Goal: Information Seeking & Learning: Understand process/instructions

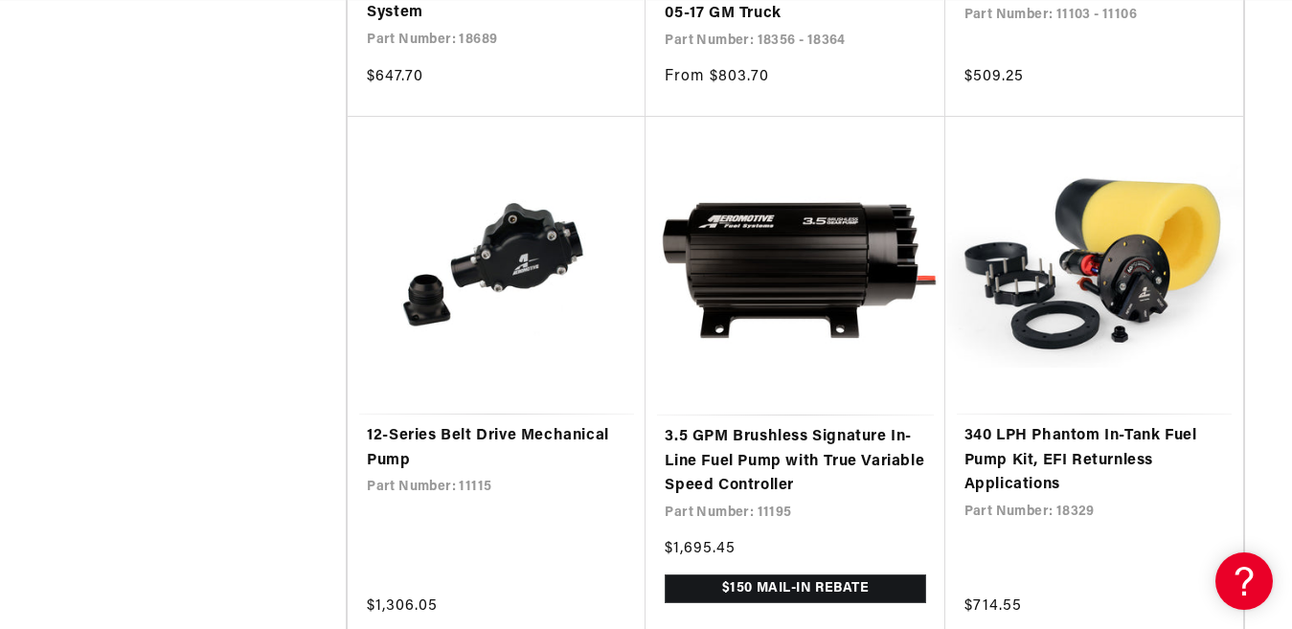
scroll to position [0, 3360]
click at [446, 433] on link "12-Series Belt Drive Mechanical Pump" at bounding box center [497, 448] width 260 height 49
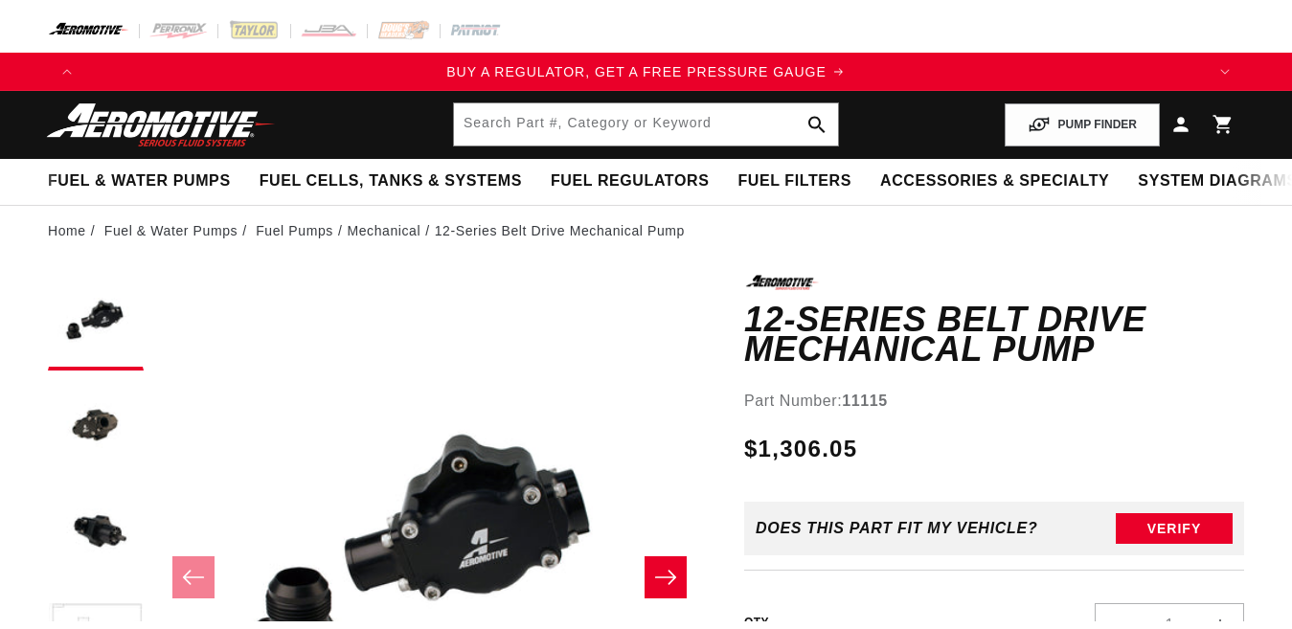
scroll to position [192, 0]
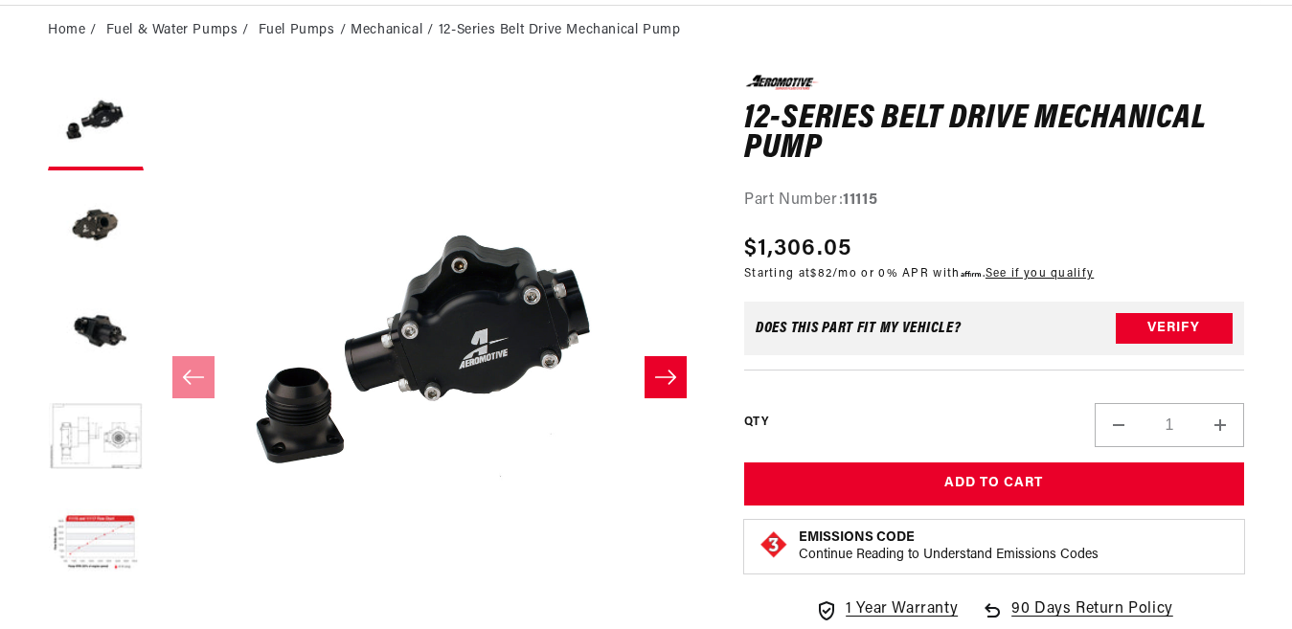
click at [661, 363] on button "Slide right" at bounding box center [666, 377] width 42 height 42
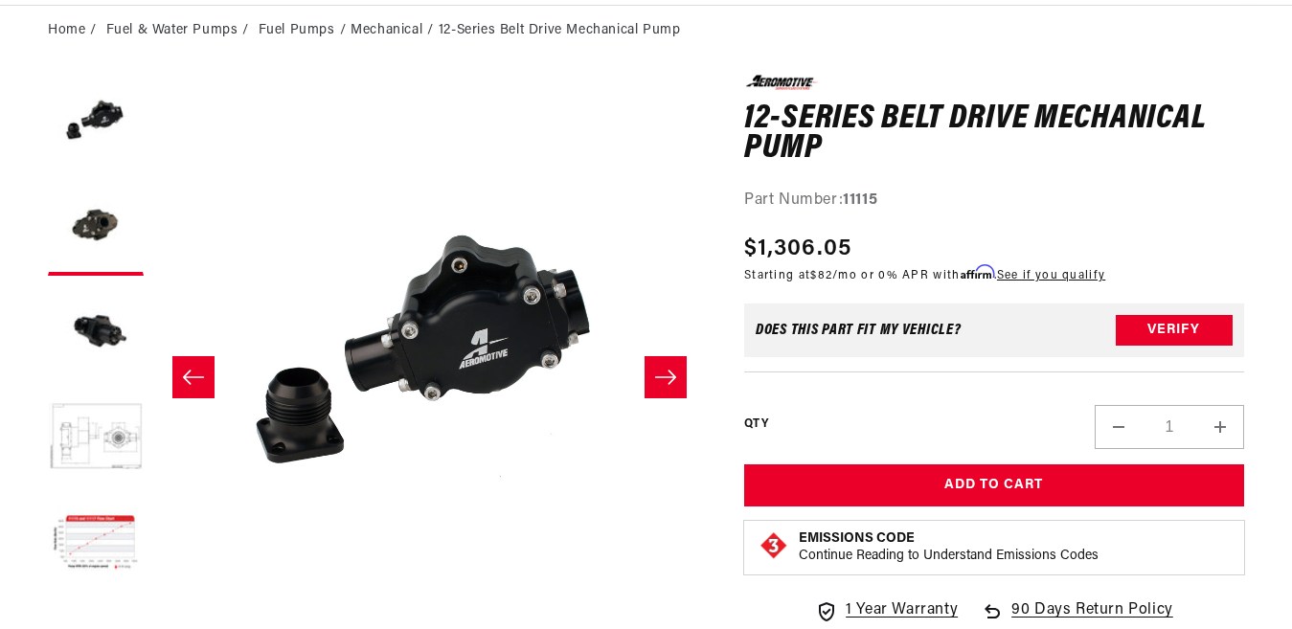
click at [661, 363] on button "Slide right" at bounding box center [666, 377] width 42 height 42
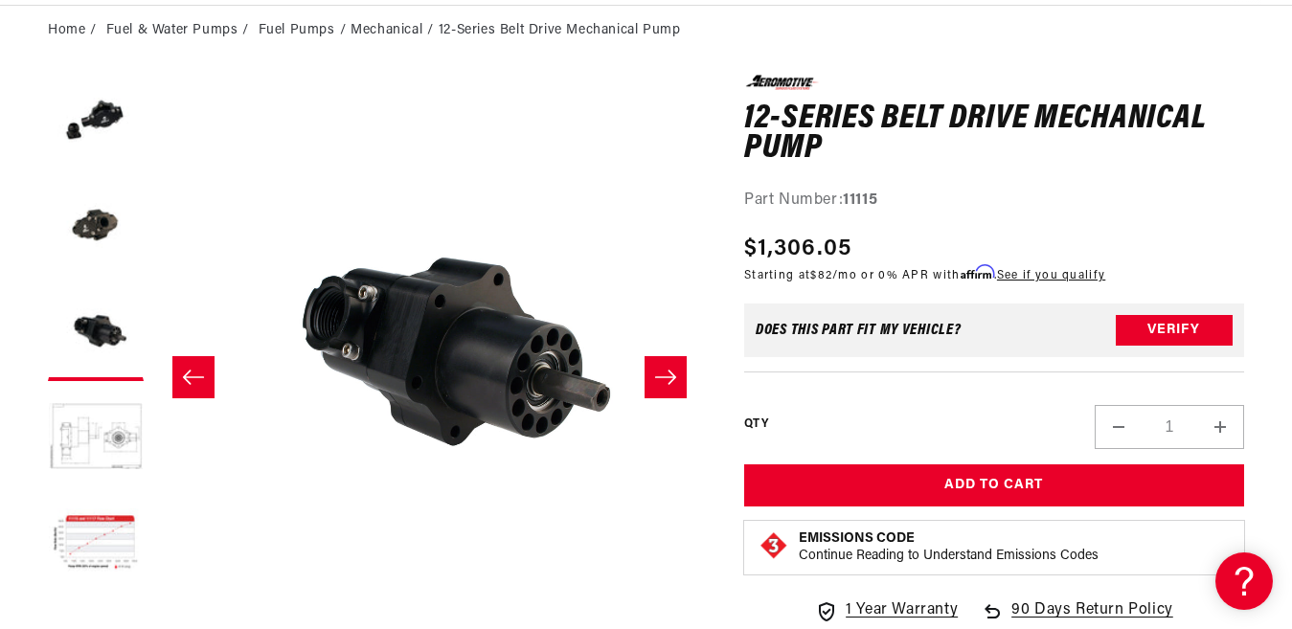
scroll to position [0, 0]
click at [661, 363] on button "Slide right" at bounding box center [666, 377] width 42 height 42
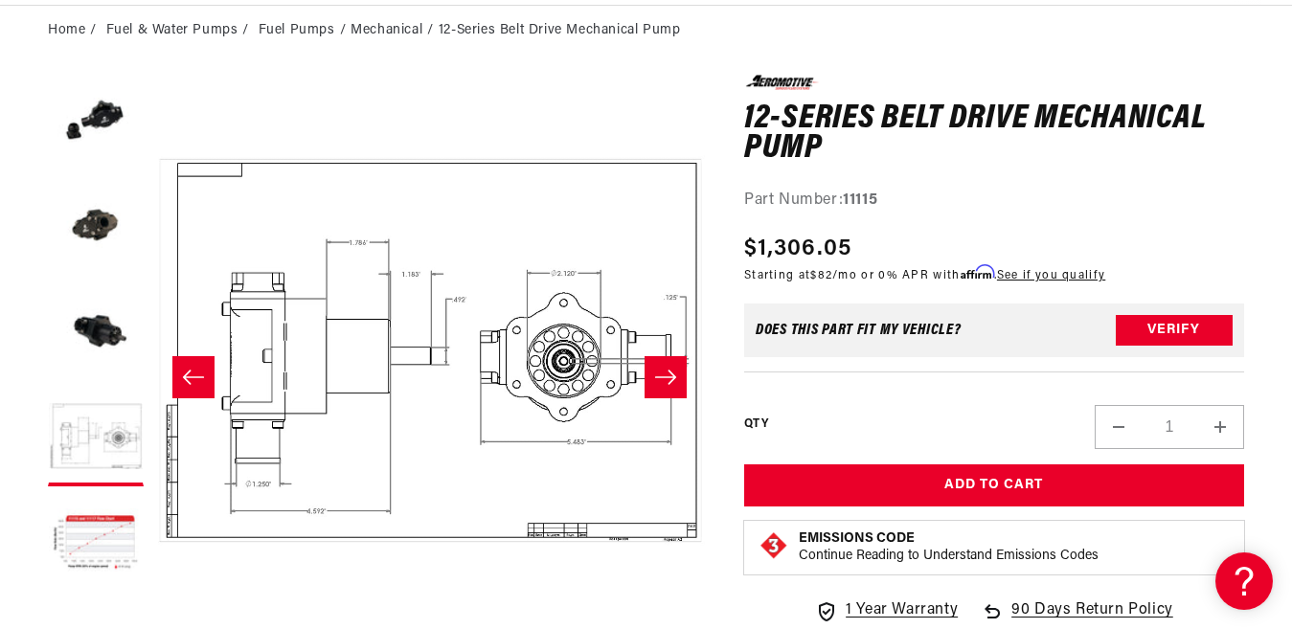
click at [661, 363] on button "Slide right" at bounding box center [666, 377] width 42 height 42
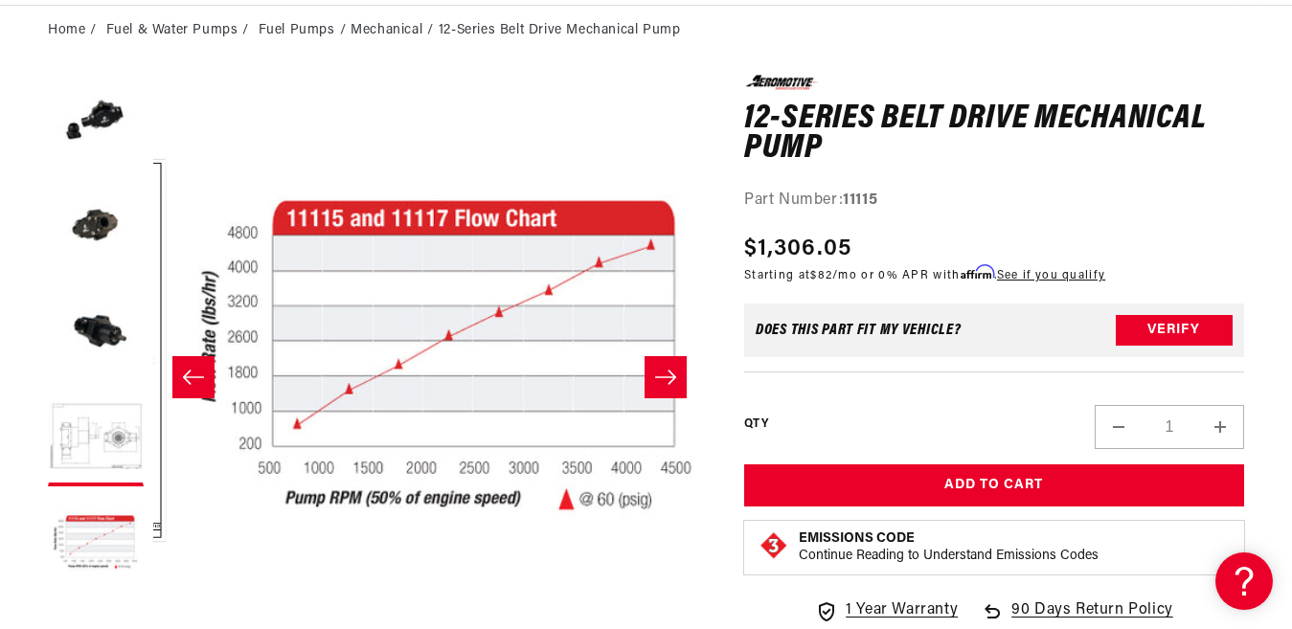
scroll to position [1, 2210]
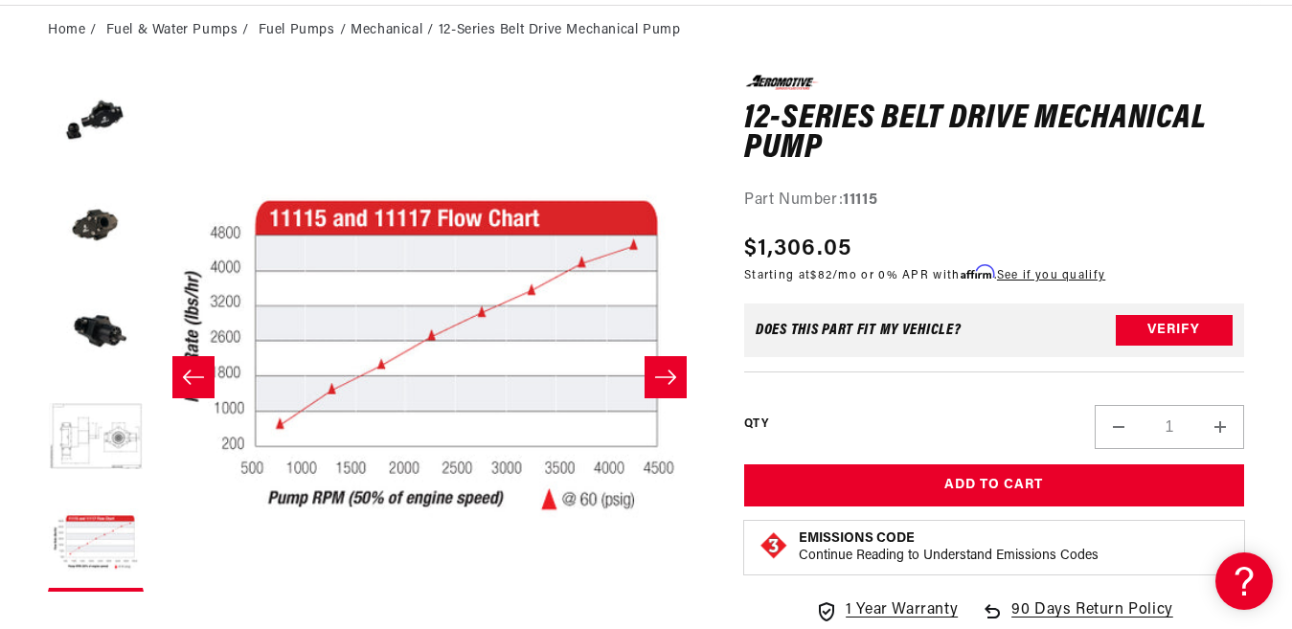
click at [661, 363] on button "Slide right" at bounding box center [666, 377] width 42 height 42
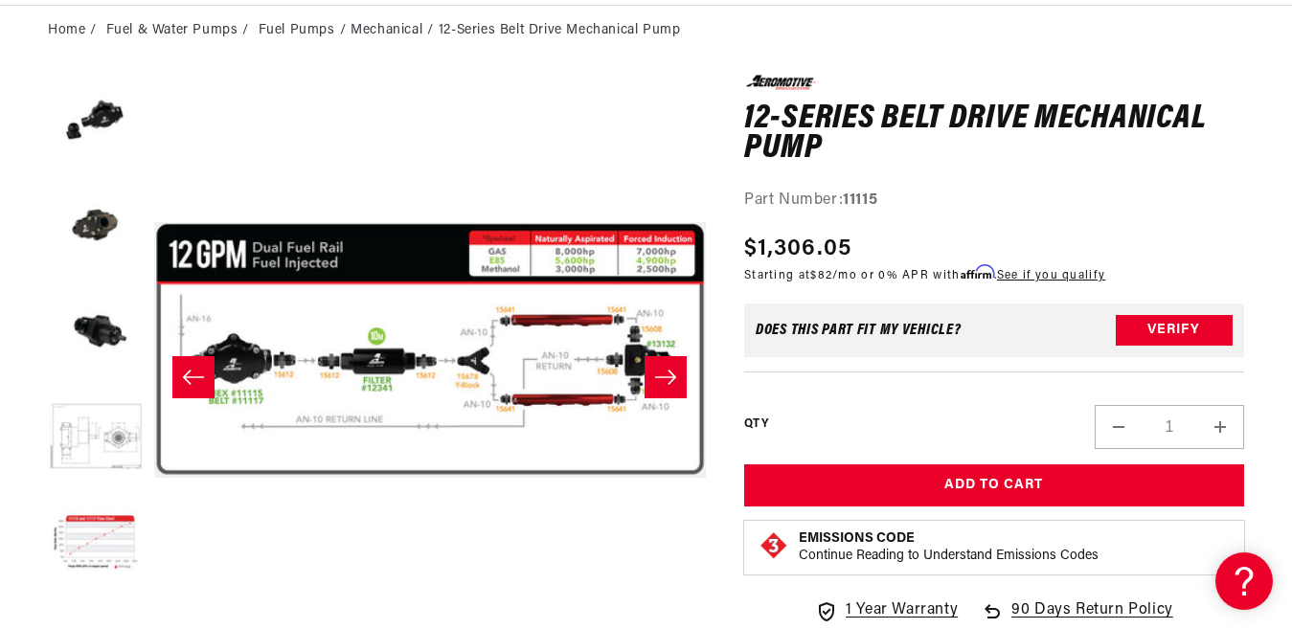
scroll to position [105, 0]
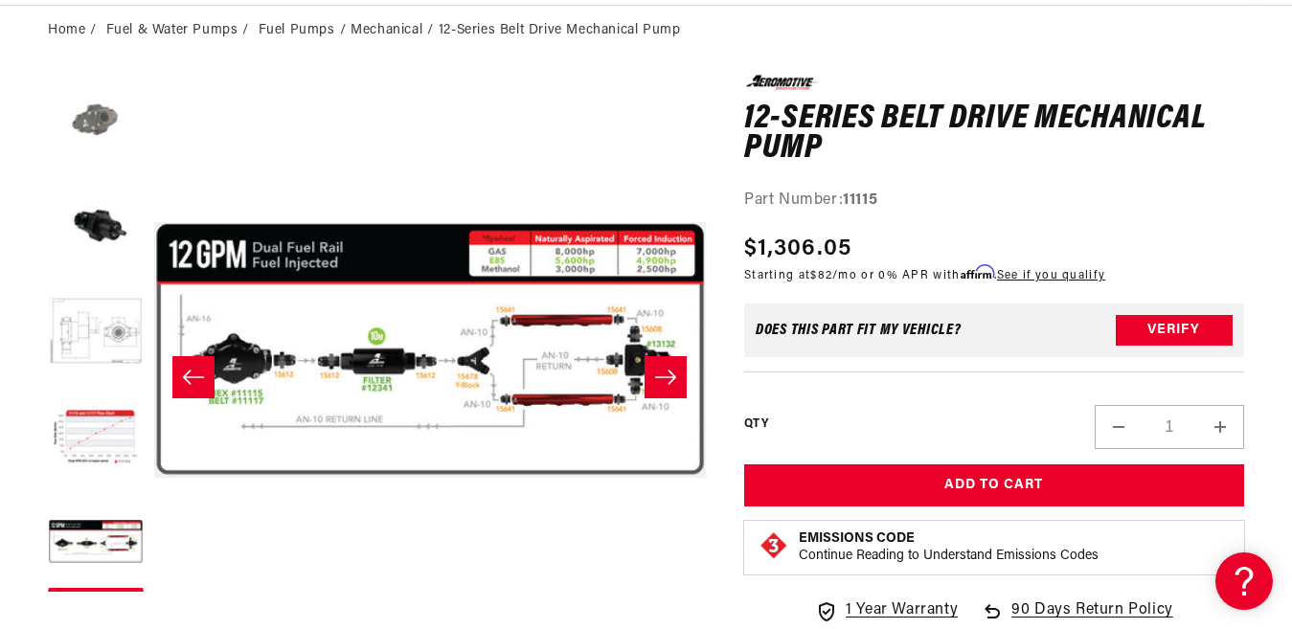
click at [100, 122] on button "Load image 2 in gallery view" at bounding box center [96, 123] width 96 height 96
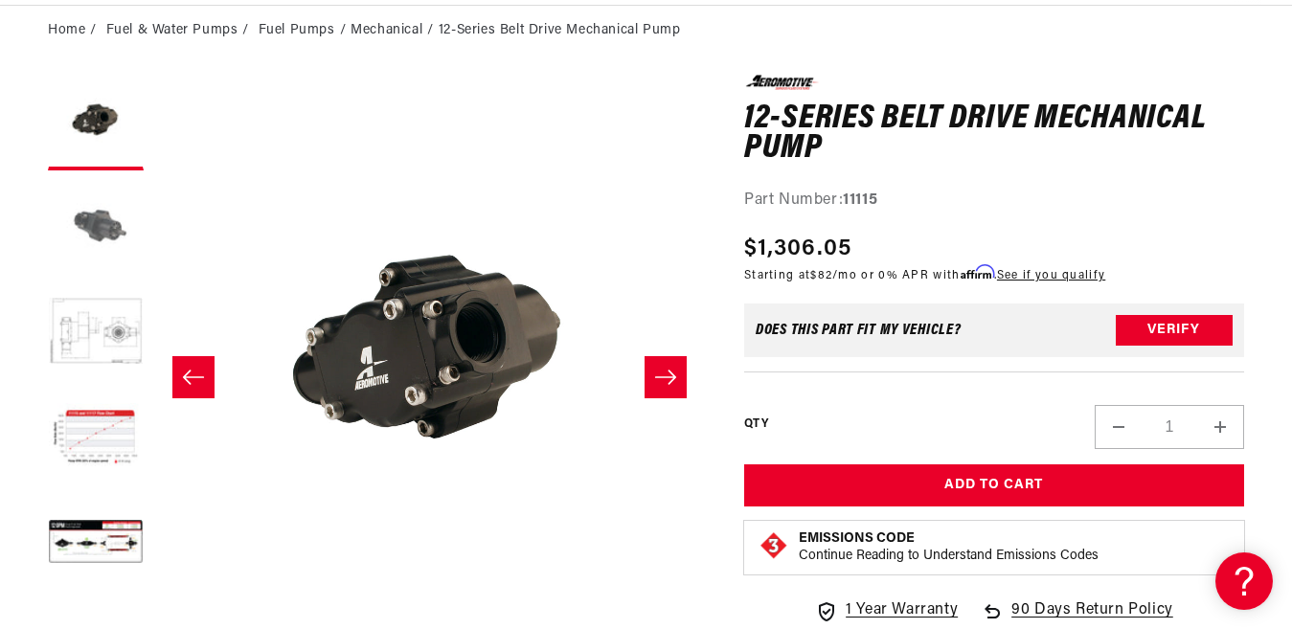
scroll to position [0, 3360]
click at [77, 219] on button "Load image 3 in gallery view" at bounding box center [96, 228] width 96 height 96
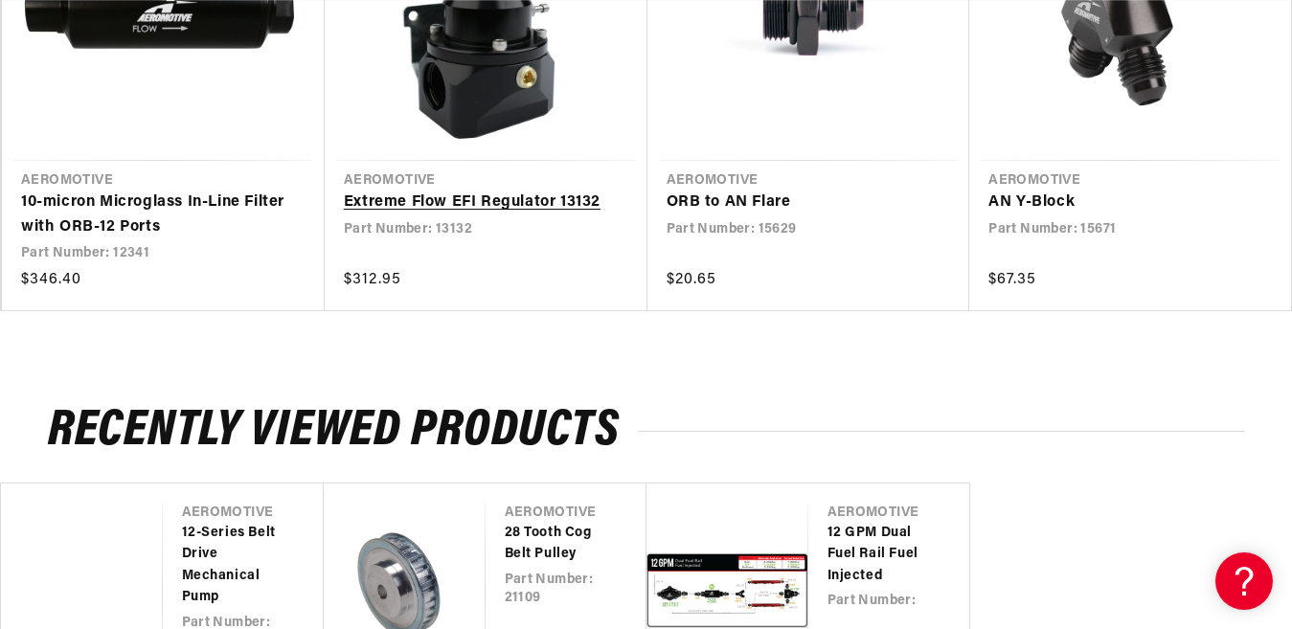
scroll to position [3449, 0]
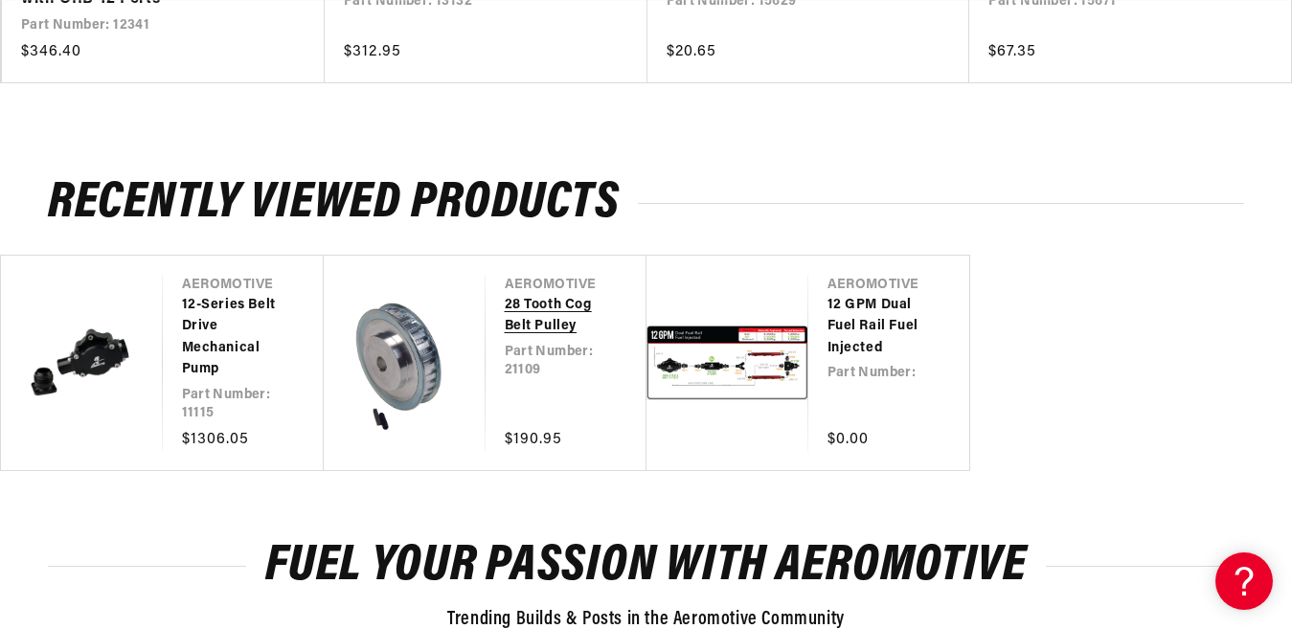
click at [505, 338] on link "28 Tooth Cog Belt Pulley" at bounding box center [557, 316] width 104 height 43
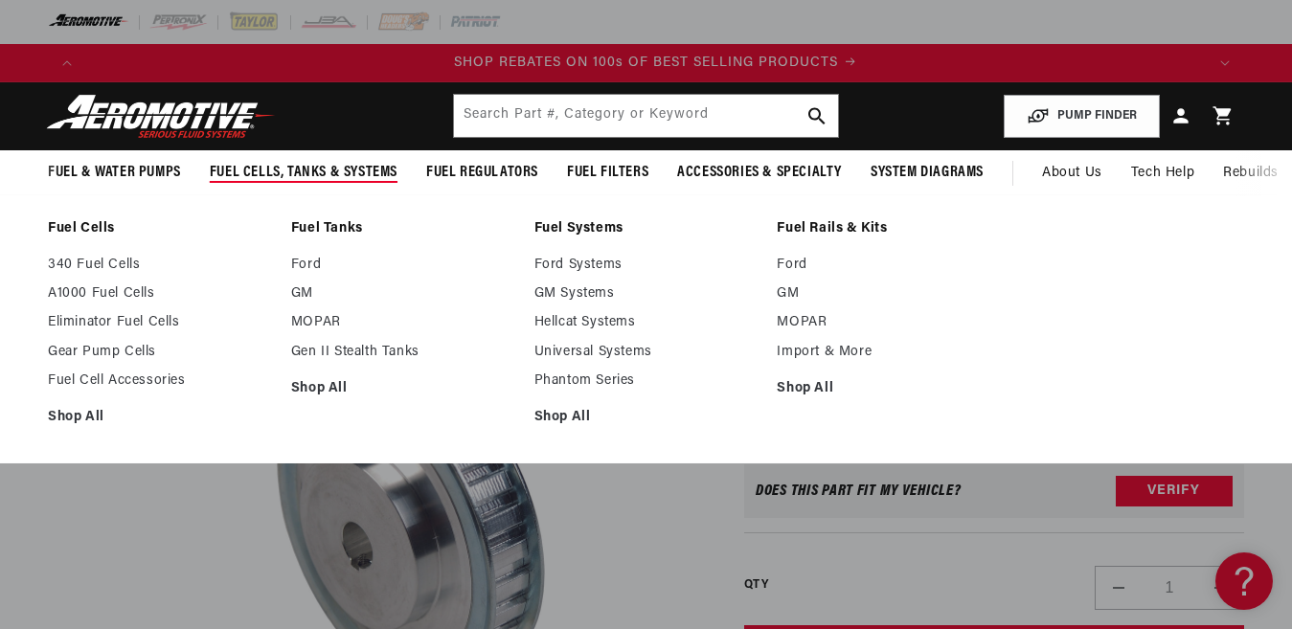
scroll to position [0, 2240]
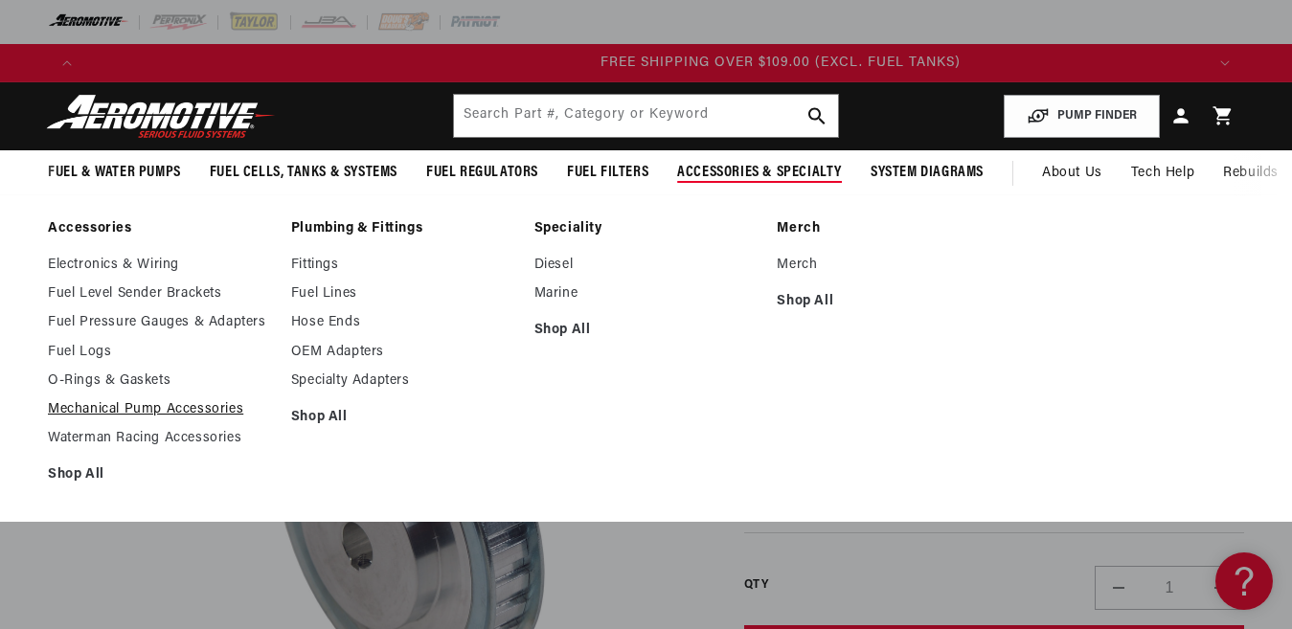
click at [126, 412] on link "Mechanical Pump Accessories" at bounding box center [160, 409] width 224 height 17
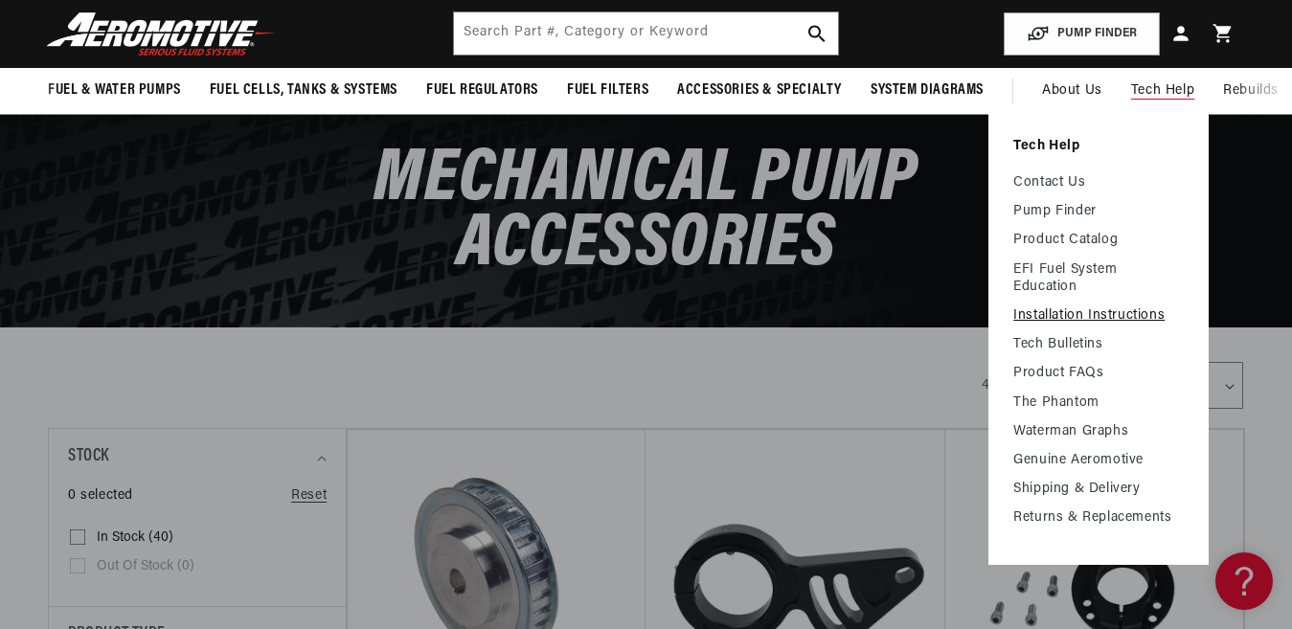
click at [1075, 316] on link "Installation Instructions" at bounding box center [1099, 316] width 171 height 17
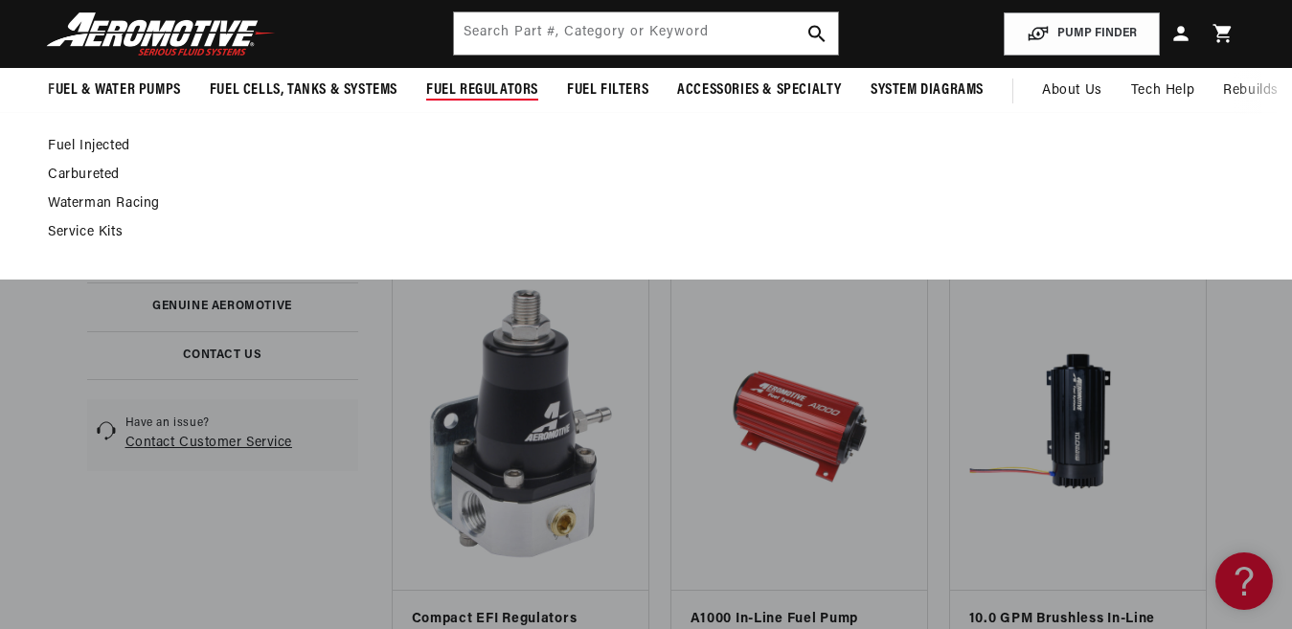
scroll to position [0, 1120]
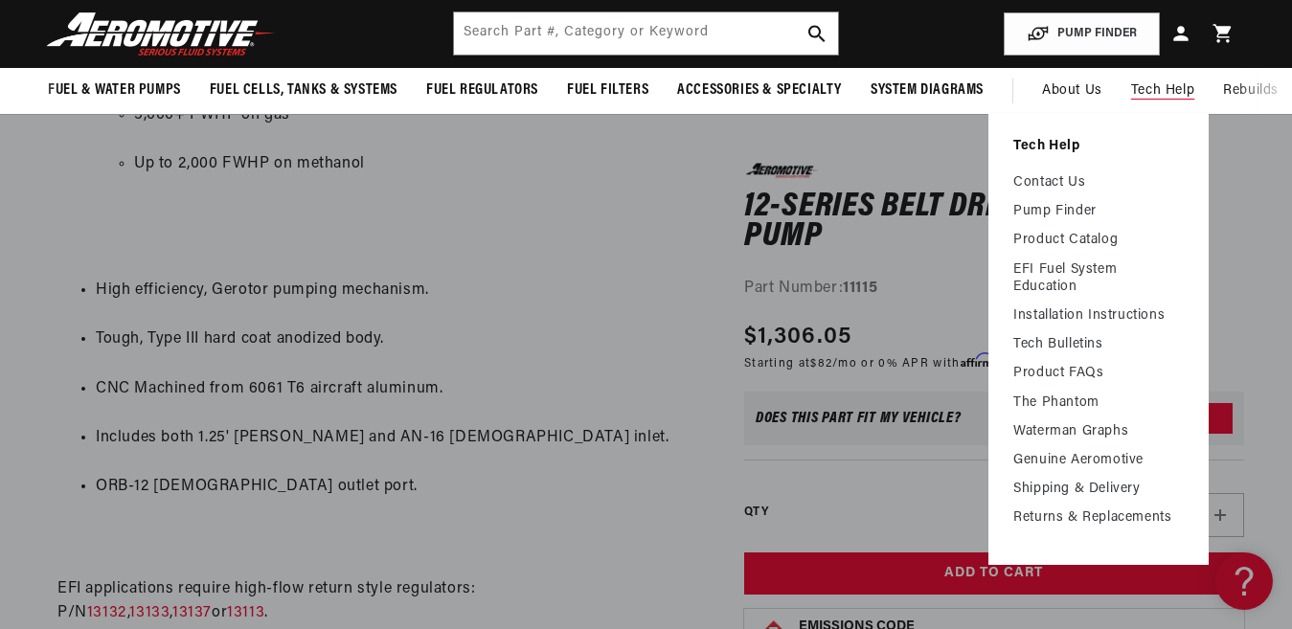
scroll to position [0, 2240]
click at [1063, 310] on link "Installation Instructions" at bounding box center [1099, 316] width 171 height 17
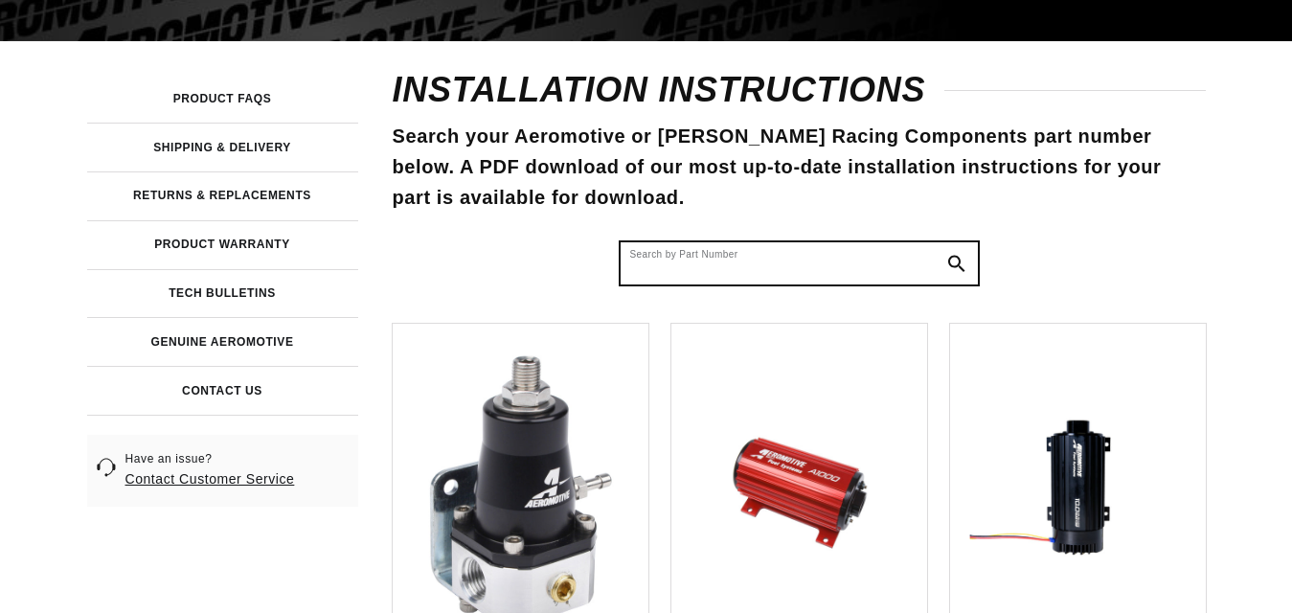
click at [730, 242] on input "Search by Part Number" at bounding box center [799, 263] width 357 height 42
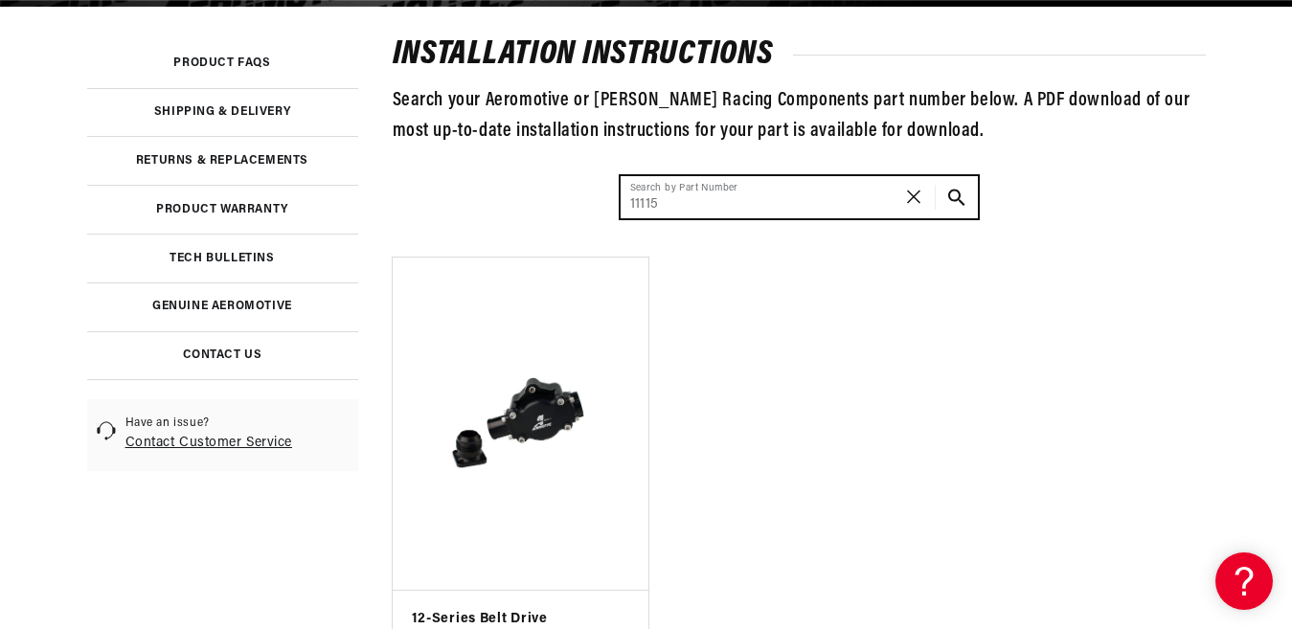
scroll to position [671, 0]
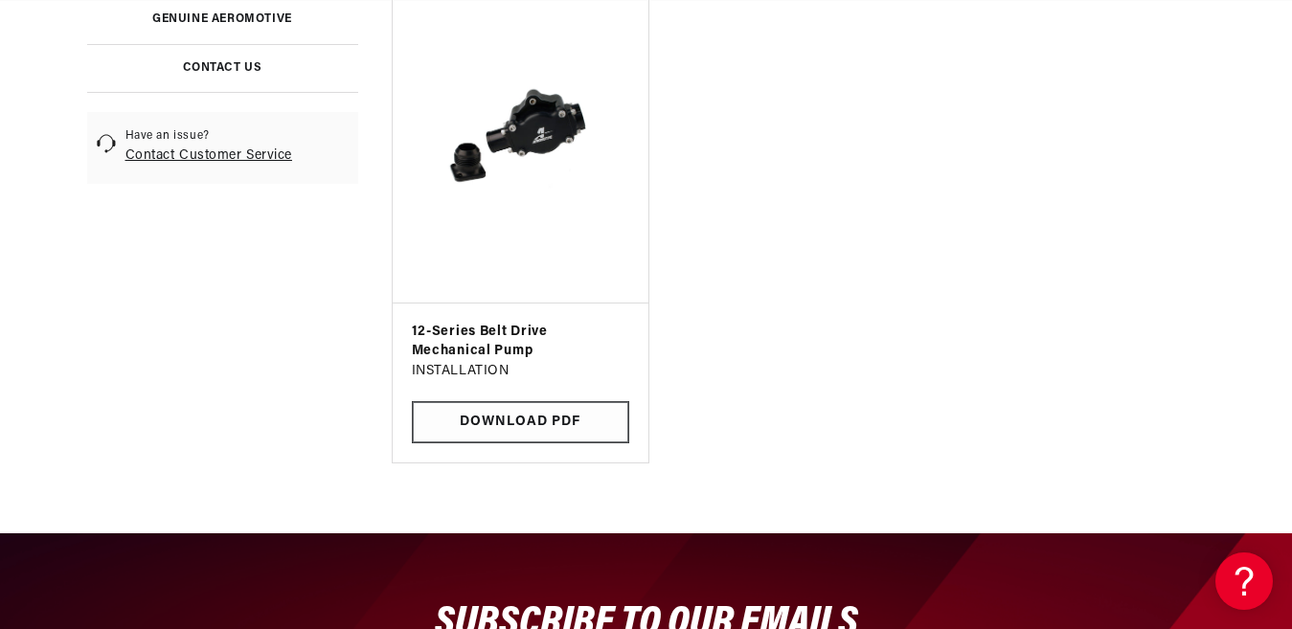
type input "11115"
click at [505, 412] on link "Download PDF" at bounding box center [520, 422] width 217 height 43
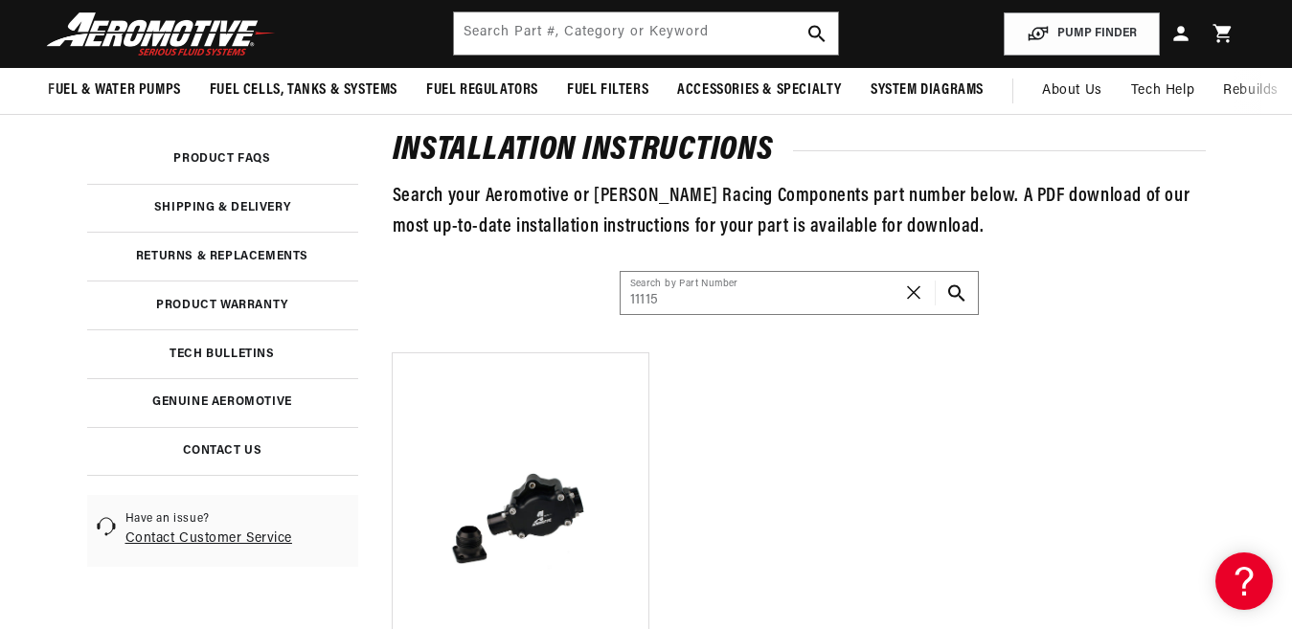
scroll to position [0, 2575]
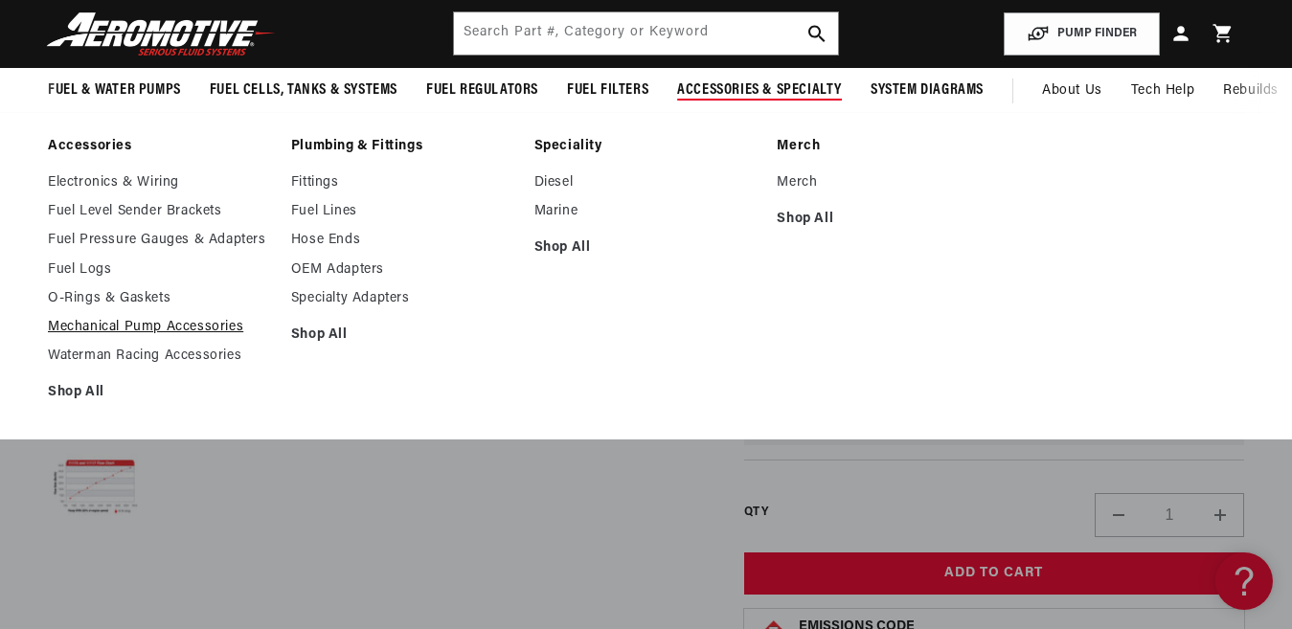
scroll to position [0, 1120]
click at [126, 320] on link "Mechanical Pump Accessories" at bounding box center [160, 327] width 224 height 17
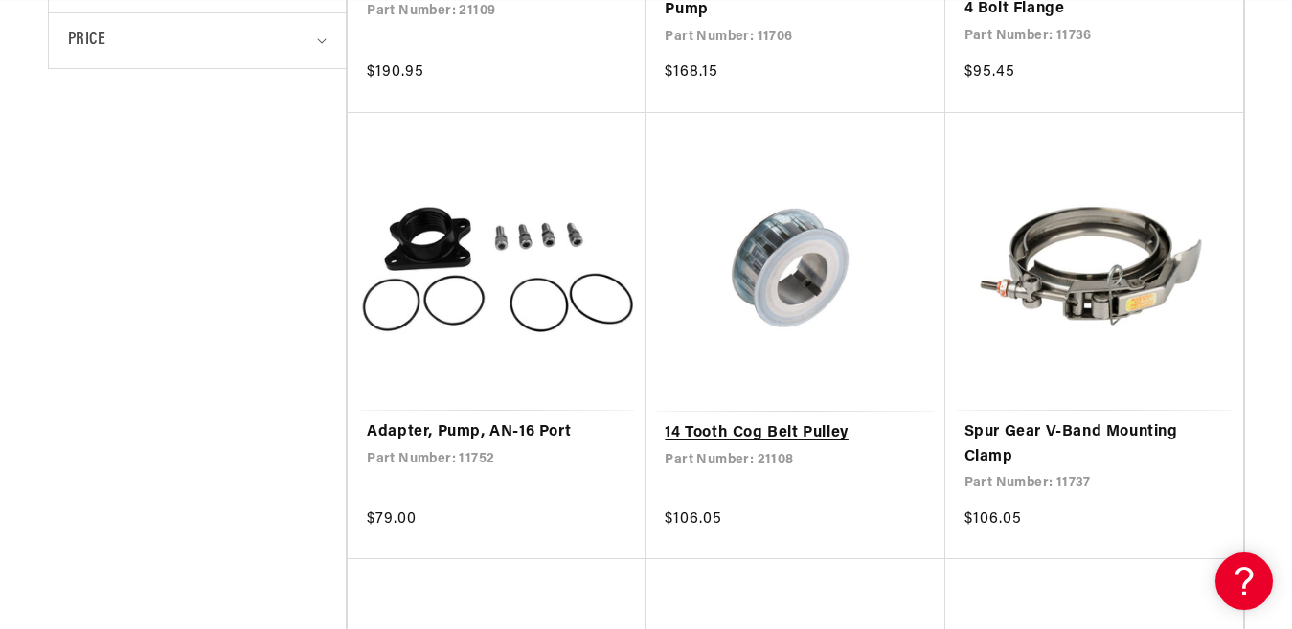
click at [751, 424] on link "14 Tooth Cog Belt Pulley" at bounding box center [795, 434] width 261 height 25
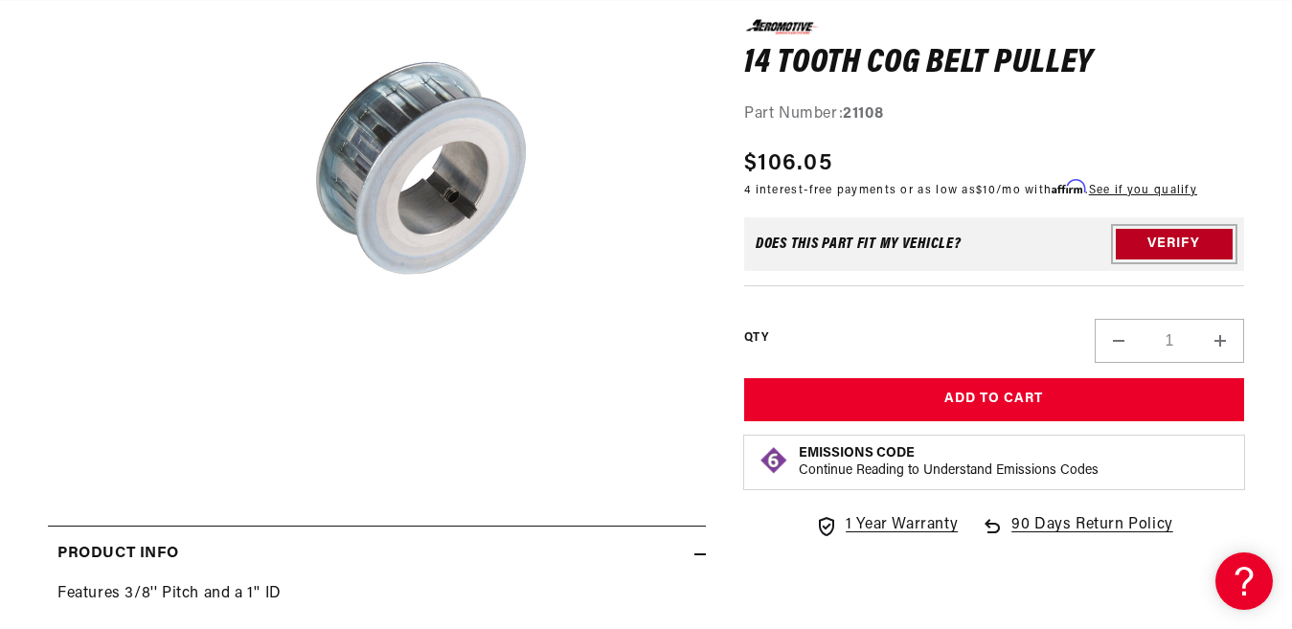
click at [1148, 237] on button "Verify" at bounding box center [1174, 244] width 117 height 31
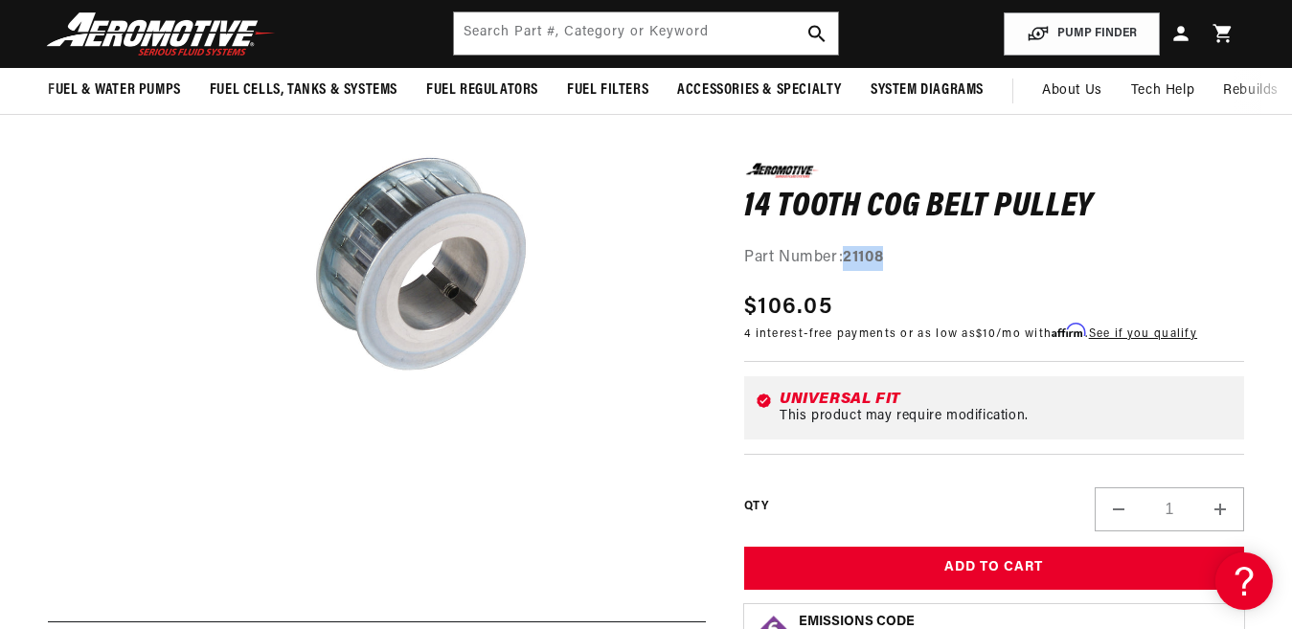
drag, startPoint x: 893, startPoint y: 259, endPoint x: 847, endPoint y: 256, distance: 46.1
click at [847, 256] on div "Part Number: 21108" at bounding box center [994, 258] width 500 height 25
copy strong "21108"
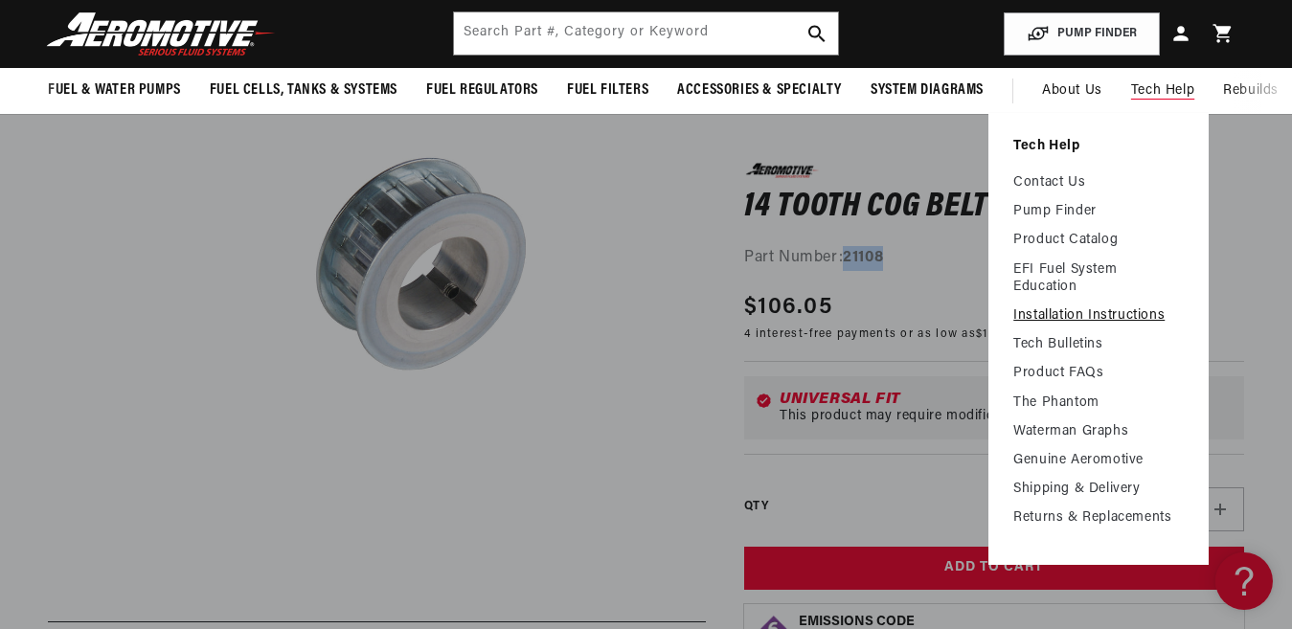
click at [1054, 311] on link "Installation Instructions" at bounding box center [1099, 316] width 171 height 17
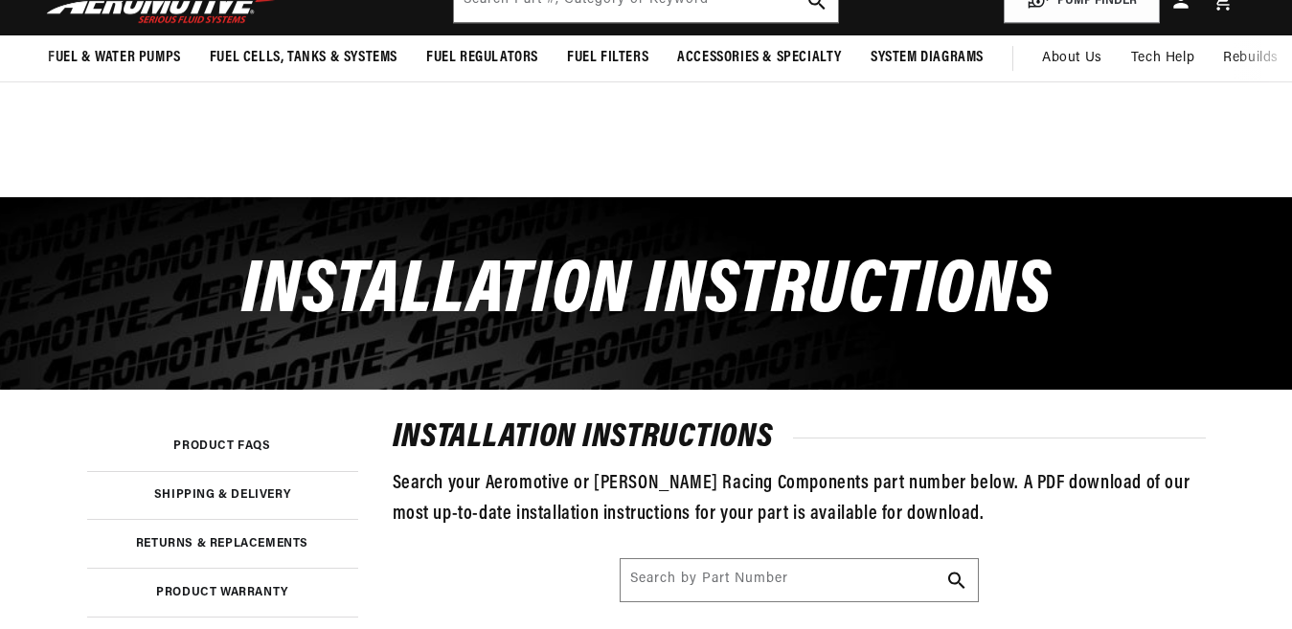
scroll to position [287, 0]
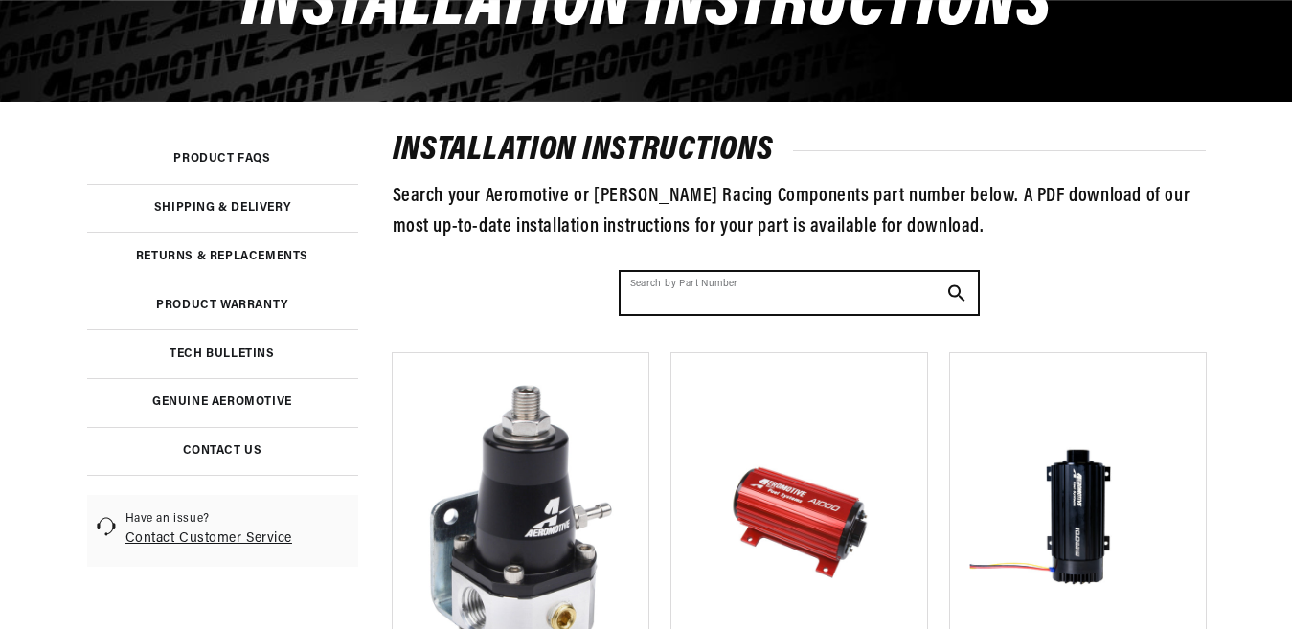
click at [741, 299] on input "Search by Part Number" at bounding box center [799, 293] width 357 height 42
paste input "21108"
type input "21108"
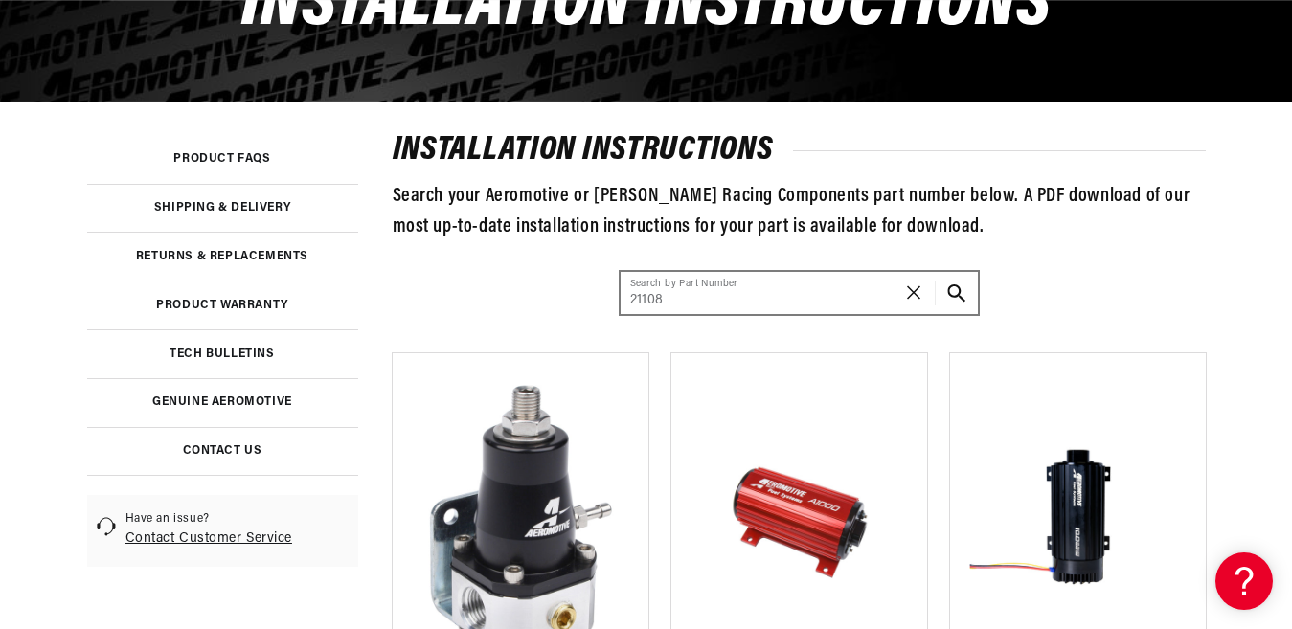
click at [955, 287] on icon "Search Part #, Category or Keyword" at bounding box center [957, 294] width 18 height 18
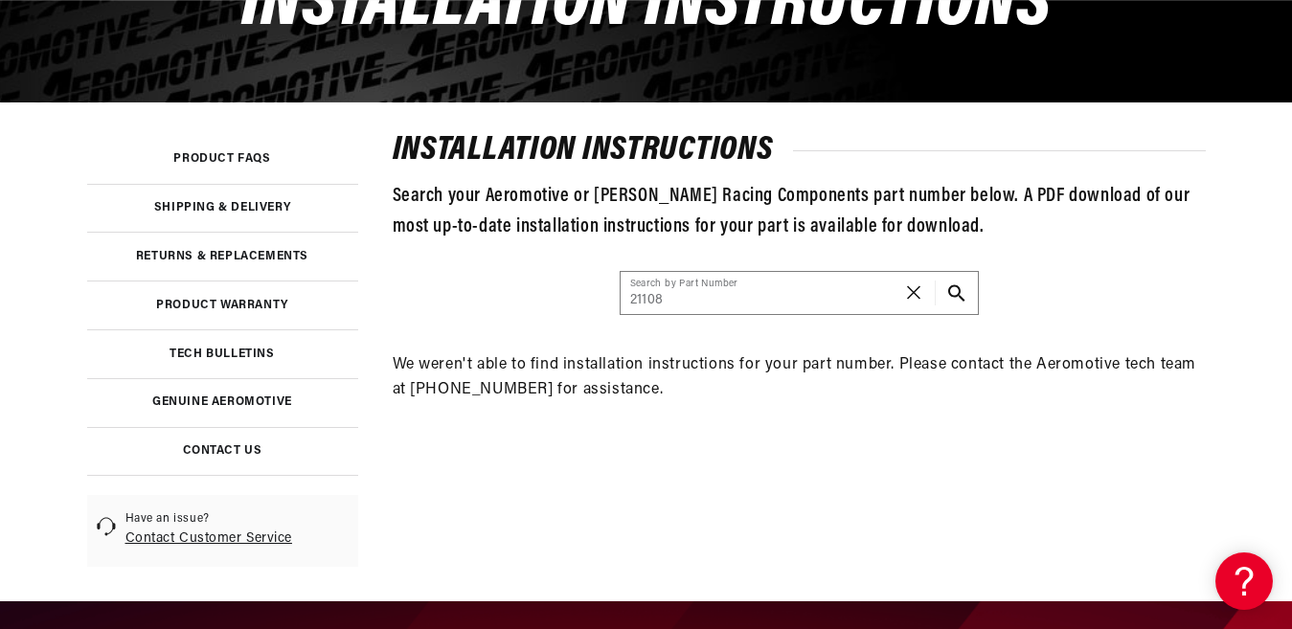
scroll to position [0, 2240]
